Goal: Check status: Check status

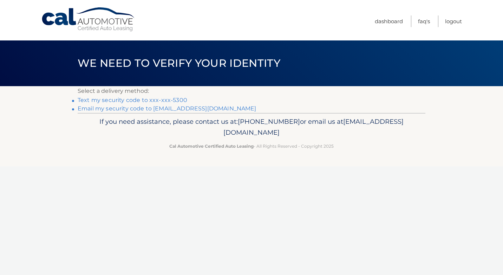
click at [174, 98] on link "Text my security code to xxx-xxx-5300" at bounding box center [133, 100] width 110 height 7
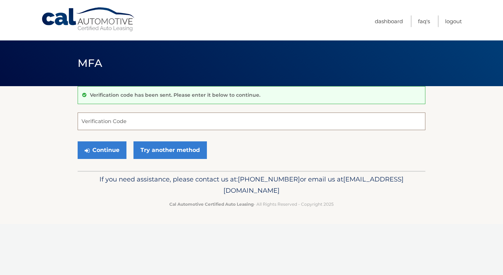
click at [172, 122] on input "Verification Code" at bounding box center [252, 121] width 348 height 18
type input "560489"
click at [114, 148] on button "Continue" at bounding box center [102, 150] width 49 height 18
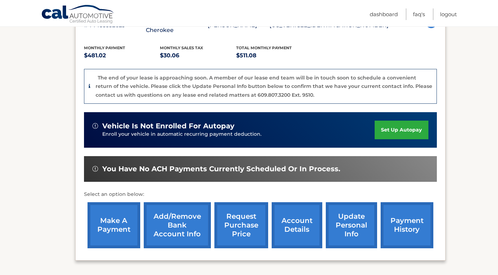
scroll to position [176, 0]
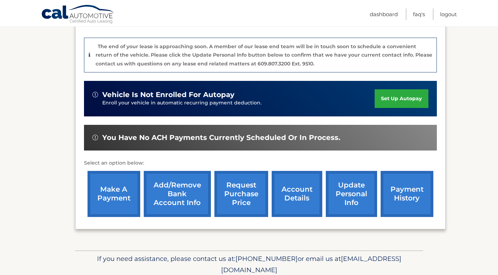
click at [232, 188] on link "request purchase price" at bounding box center [241, 194] width 54 height 46
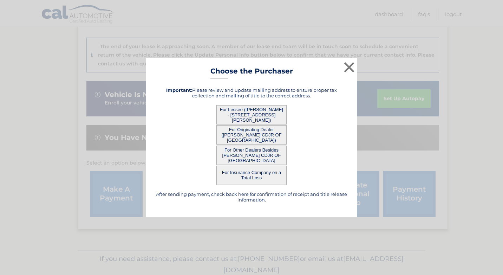
click at [262, 155] on button "For Other Dealers Besides MCGOVERN CDJR OF ACTON" at bounding box center [251, 154] width 70 height 19
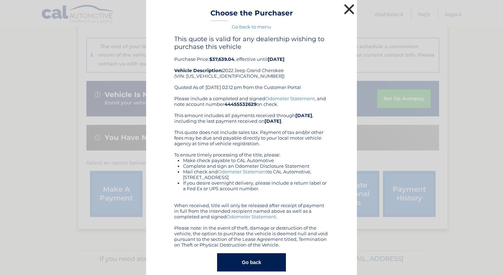
click at [349, 7] on button "×" at bounding box center [349, 9] width 14 height 14
